Goal: Share content: Share content

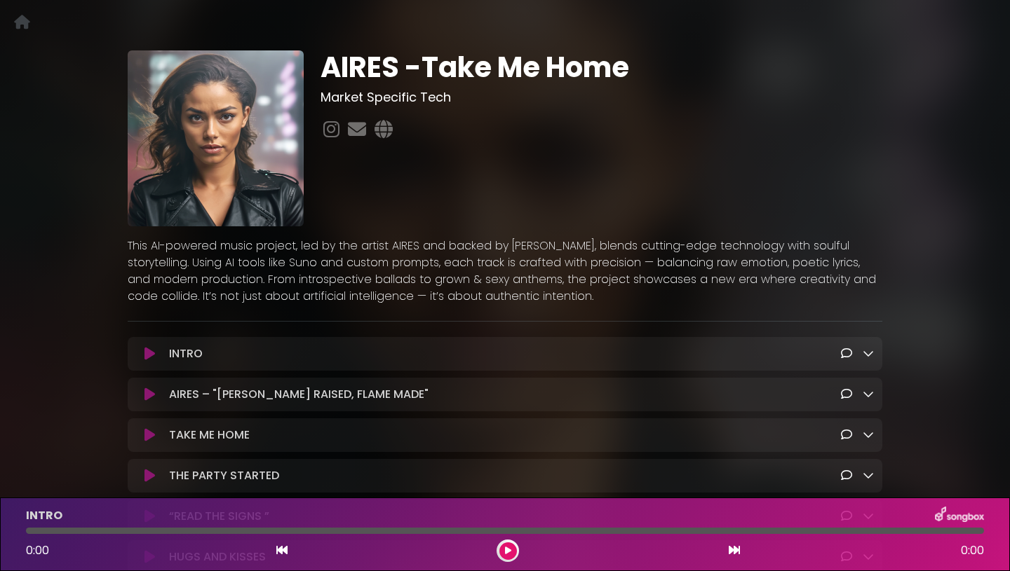
scroll to position [57, 0]
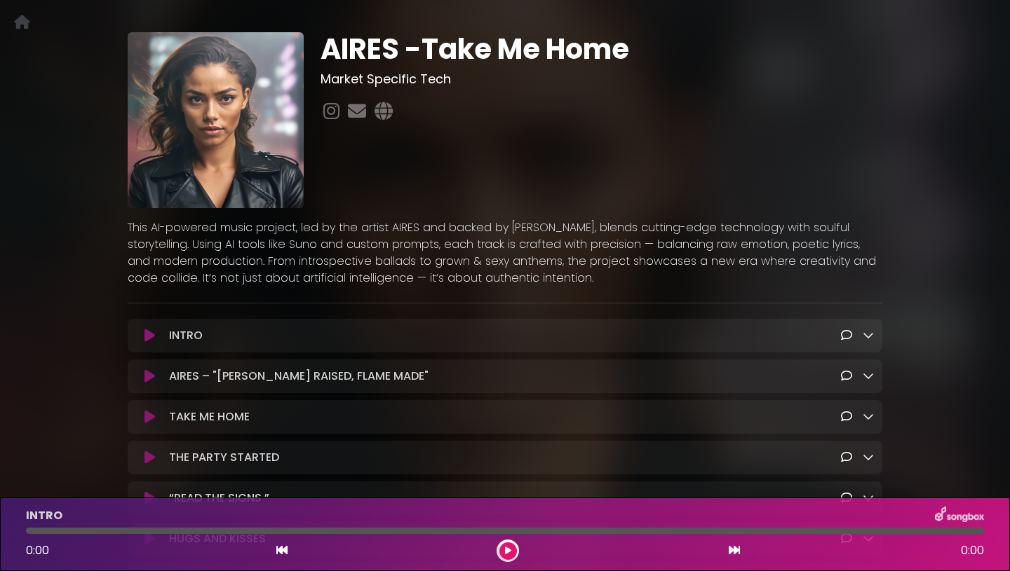
click at [870, 339] on icon at bounding box center [867, 335] width 11 height 11
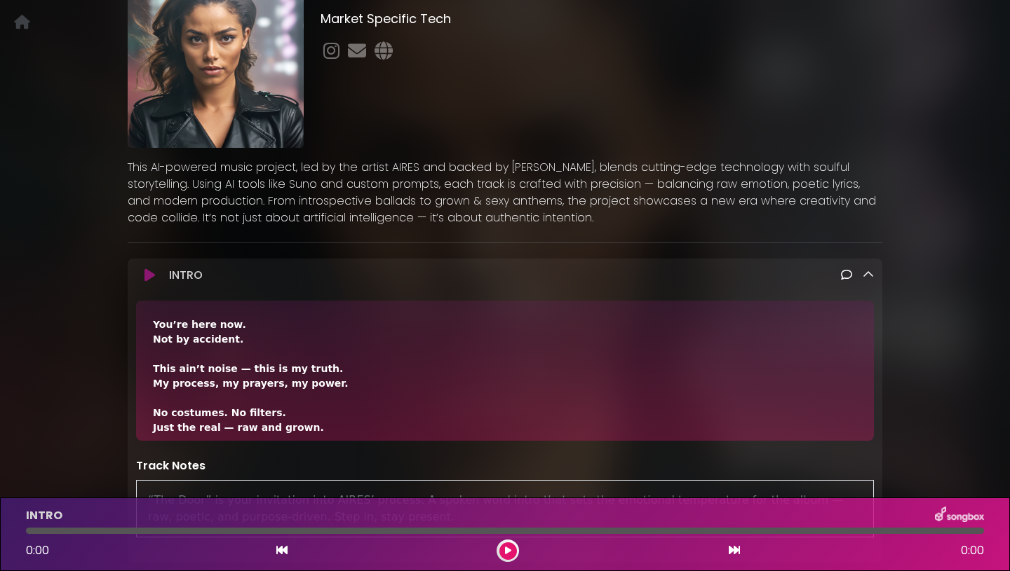
scroll to position [88, 0]
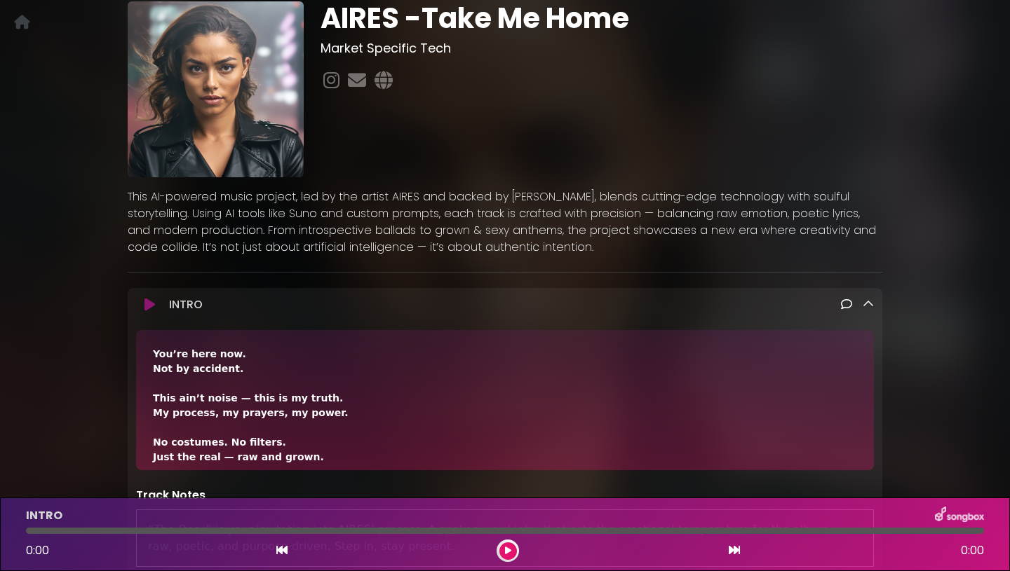
click at [867, 306] on icon at bounding box center [867, 304] width 11 height 11
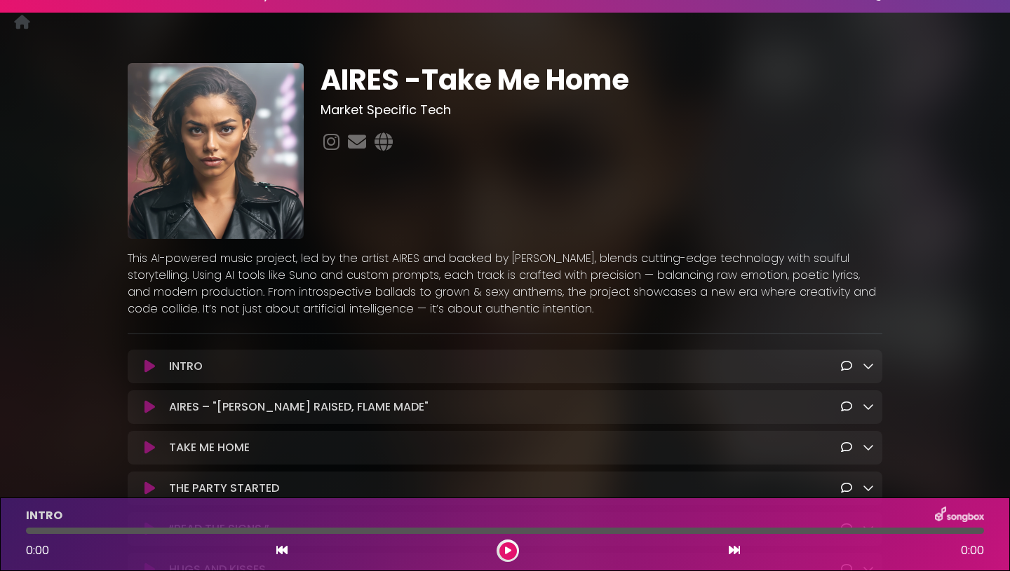
scroll to position [0, 0]
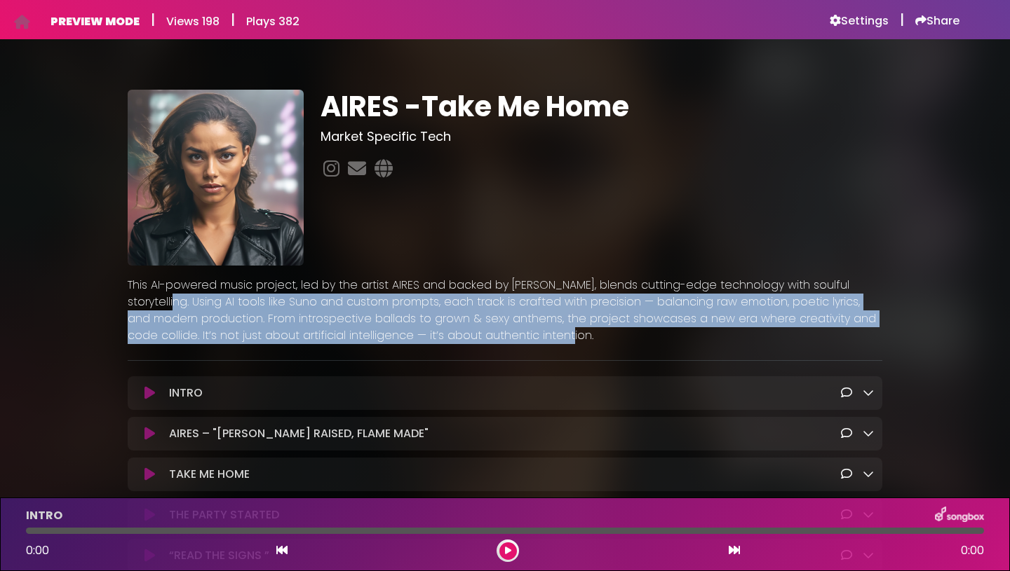
drag, startPoint x: 494, startPoint y: 337, endPoint x: 116, endPoint y: 294, distance: 380.2
click at [116, 294] on div "AIRES -Take Me Home Market Specific Tech" at bounding box center [504, 428] width 925 height 744
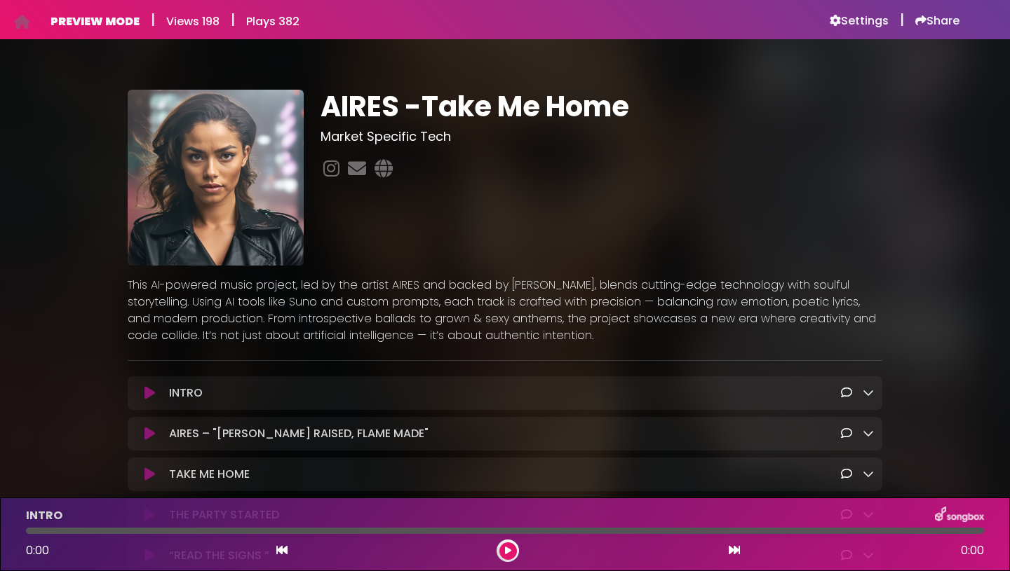
click at [133, 280] on p "This AI-powered music project, led by the artist AIRES and backed by [PERSON_NA…" at bounding box center [505, 310] width 754 height 67
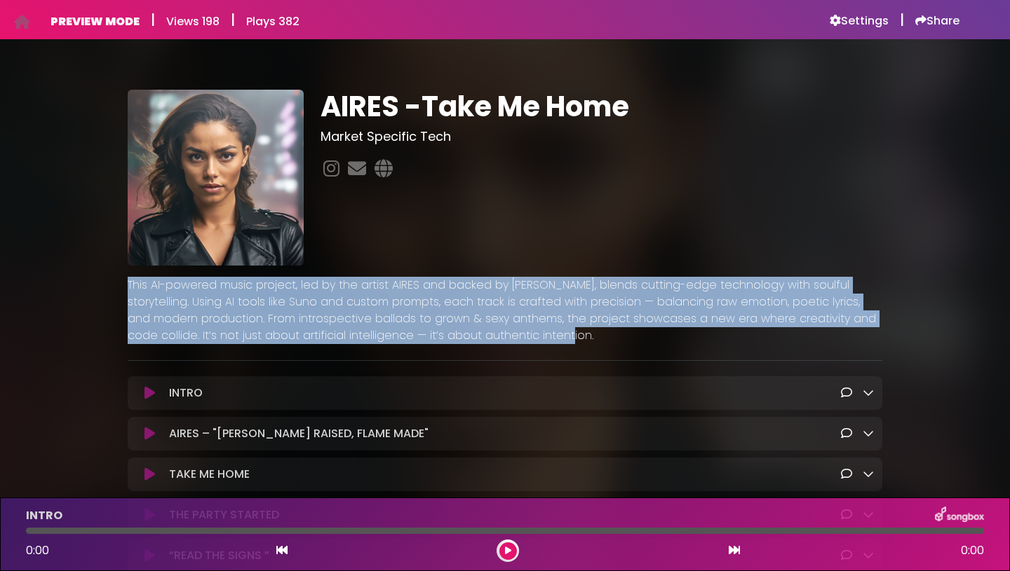
drag, startPoint x: 129, startPoint y: 283, endPoint x: 524, endPoint y: 339, distance: 399.4
click at [524, 339] on p "This AI-powered music project, led by the artist AIRES and backed by [PERSON_NA…" at bounding box center [505, 310] width 754 height 67
copy p "This AI-powered music project, led by the artist AIRES and backed by [PERSON_NA…"
click at [944, 20] on h6 "Share" at bounding box center [937, 21] width 44 height 14
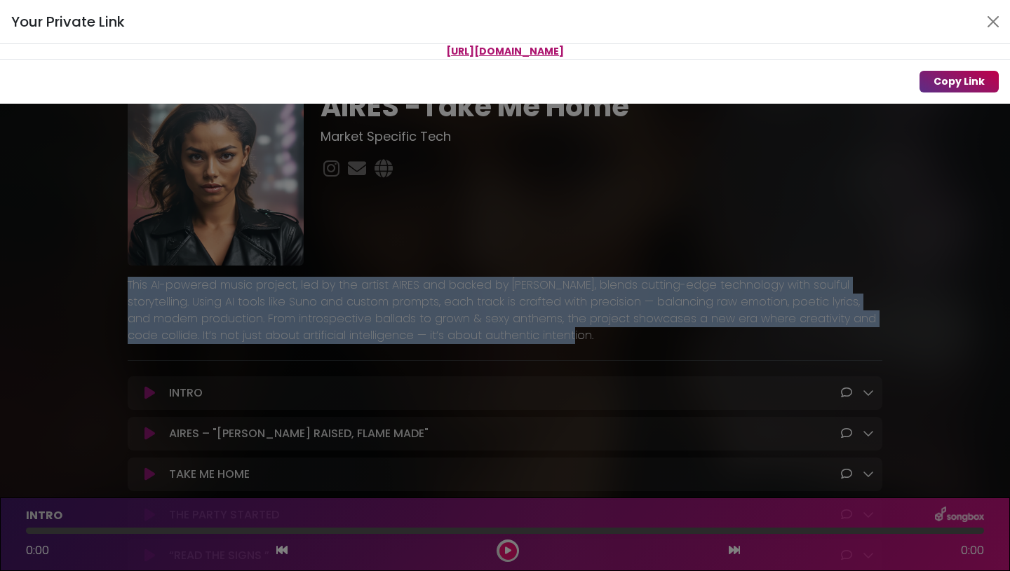
click at [952, 82] on button "Copy Link" at bounding box center [958, 82] width 79 height 22
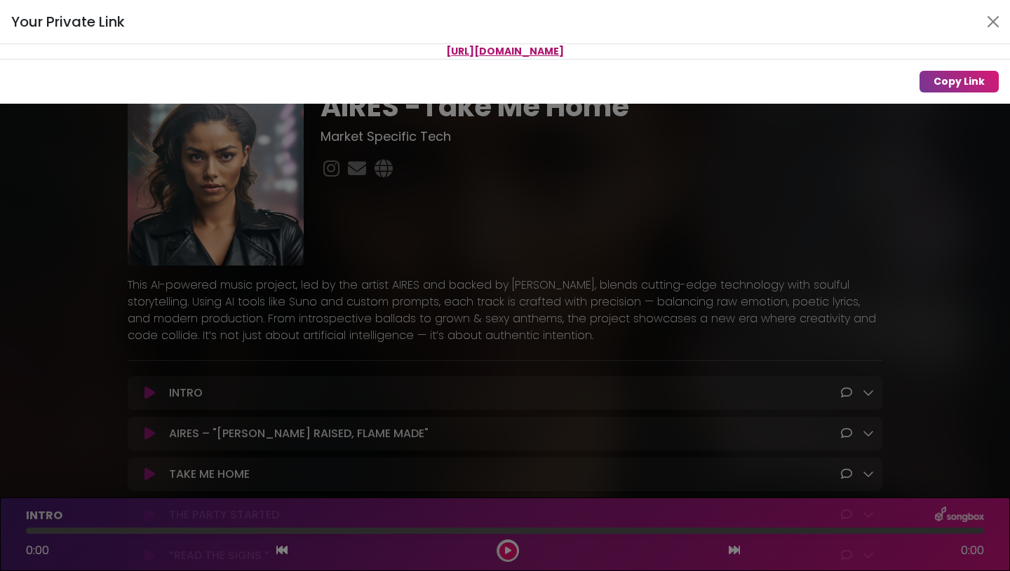
drag, startPoint x: 956, startPoint y: 83, endPoint x: 802, endPoint y: 80, distance: 153.6
click at [802, 80] on div "Copy Link" at bounding box center [505, 81] width 1010 height 45
drag, startPoint x: 683, startPoint y: 48, endPoint x: 333, endPoint y: 53, distance: 349.9
click at [333, 53] on p "[URL][DOMAIN_NAME]" at bounding box center [505, 51] width 1010 height 15
copy span "[URL][DOMAIN_NAME]"
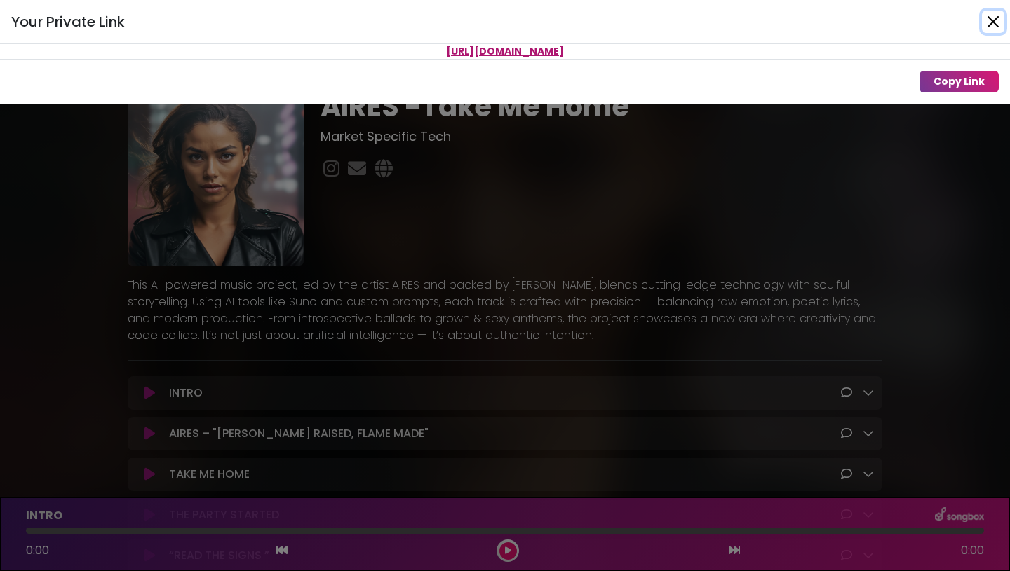
click at [992, 23] on button "Close" at bounding box center [993, 22] width 22 height 22
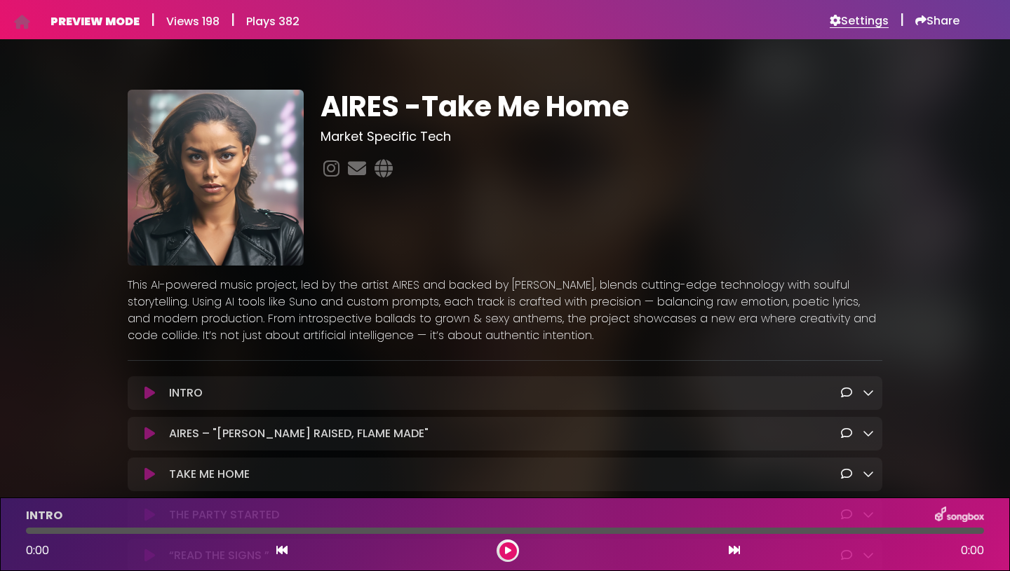
click at [872, 14] on h6 "Settings" at bounding box center [858, 21] width 59 height 14
click at [381, 169] on icon at bounding box center [384, 168] width 24 height 18
